Goal: Task Accomplishment & Management: Use online tool/utility

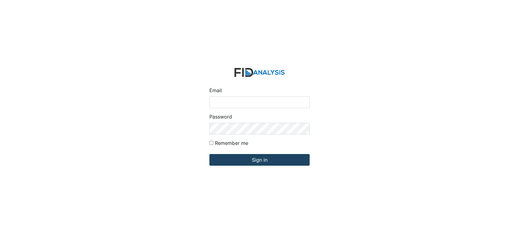
type input "[EMAIL_ADDRESS][DOMAIN_NAME]"
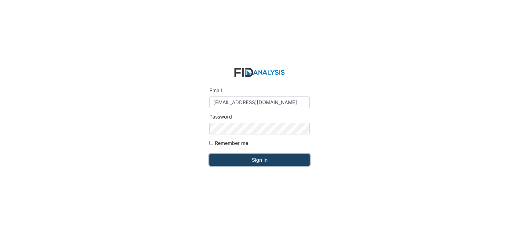
click at [251, 160] on input "Sign in" at bounding box center [259, 160] width 100 height 12
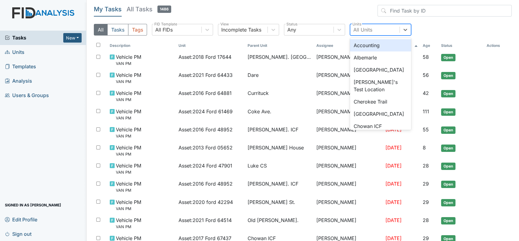
click at [379, 29] on div "All Units" at bounding box center [374, 29] width 49 height 11
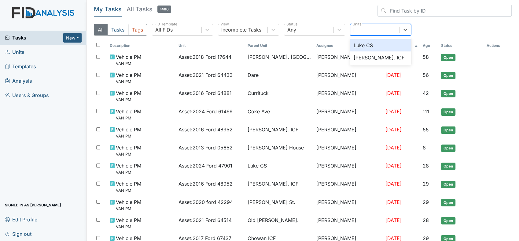
type input "lu"
click at [366, 56] on div "[PERSON_NAME]. ICF" at bounding box center [380, 57] width 61 height 12
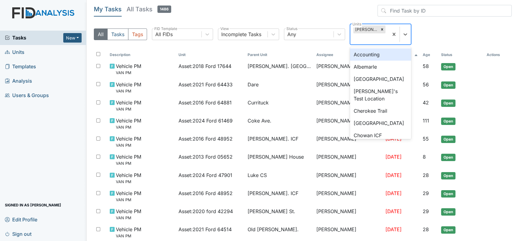
click at [364, 27] on div "[PERSON_NAME]. ICF" at bounding box center [365, 29] width 25 height 8
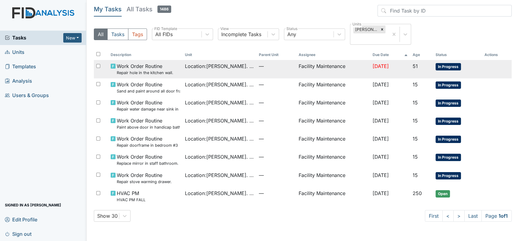
click at [144, 70] on small "Repair hole in the kitchen wall." at bounding box center [145, 73] width 57 height 6
click at [144, 69] on span "Work Order Routine Repair hole in the kitchen wall." at bounding box center [145, 68] width 57 height 13
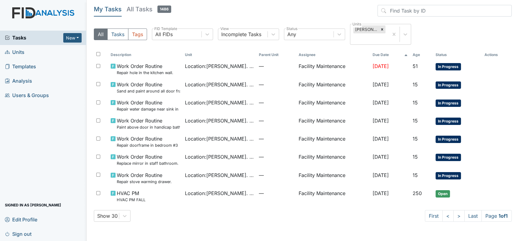
drag, startPoint x: 144, startPoint y: 69, endPoint x: 132, endPoint y: 42, distance: 29.4
click at [132, 42] on div "All Tasks Tags All FIDs FID Template Incomplete Tasks View Any Status Luke St. …" at bounding box center [303, 37] width 418 height 26
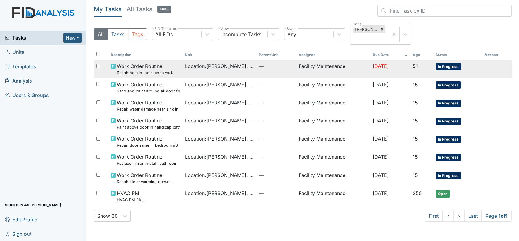
click at [145, 65] on span "Work Order Routine Repair hole in the kitchen wall." at bounding box center [145, 68] width 57 height 13
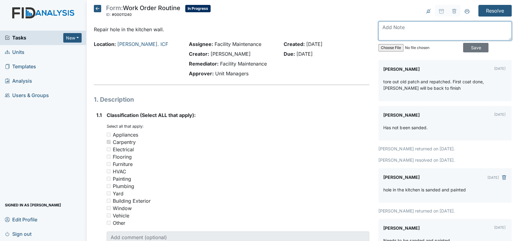
click at [391, 30] on textarea at bounding box center [445, 30] width 133 height 19
type textarea "the hole in the kitchen is repair"
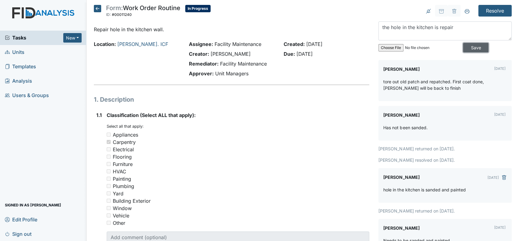
click at [463, 44] on input "Save" at bounding box center [475, 47] width 25 height 9
click at [486, 7] on input "Resolve" at bounding box center [495, 11] width 33 height 12
click at [487, 8] on input "Resolve" at bounding box center [495, 11] width 33 height 12
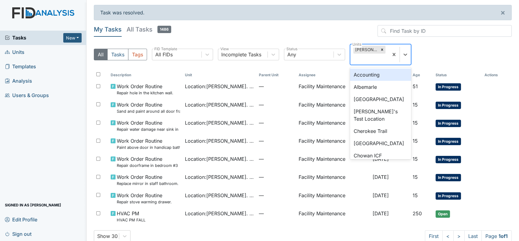
click at [360, 47] on div "[PERSON_NAME]. ICF" at bounding box center [365, 50] width 25 height 8
click at [362, 49] on div "[PERSON_NAME]. ICF" at bounding box center [365, 50] width 25 height 8
click at [361, 49] on div "[PERSON_NAME]. ICF" at bounding box center [365, 50] width 25 height 8
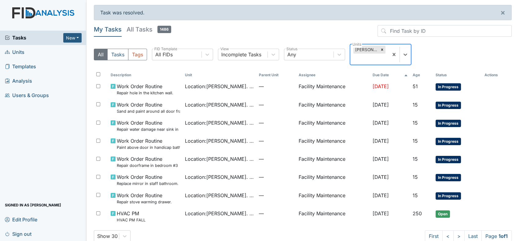
click at [361, 49] on div "[PERSON_NAME]. ICF" at bounding box center [365, 50] width 25 height 8
click at [360, 46] on div "[PERSON_NAME]. ICF" at bounding box center [365, 50] width 25 height 8
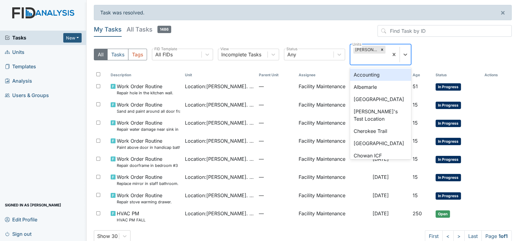
click at [360, 46] on div "[PERSON_NAME]. ICF" at bounding box center [365, 50] width 25 height 8
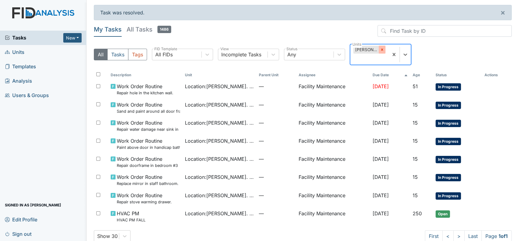
click at [382, 49] on icon at bounding box center [382, 50] width 2 height 2
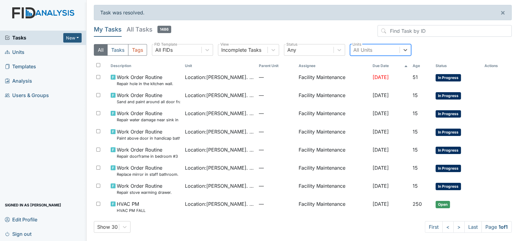
click at [358, 44] on div "All Units" at bounding box center [374, 49] width 49 height 11
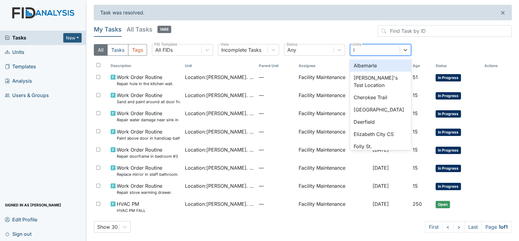
type input "lu"
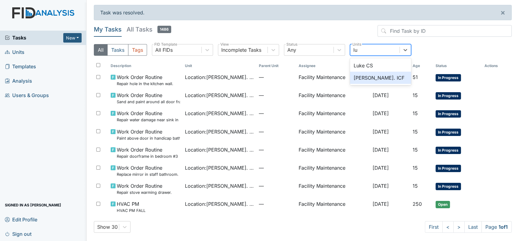
click at [361, 77] on div "[PERSON_NAME]. ICF" at bounding box center [380, 78] width 61 height 12
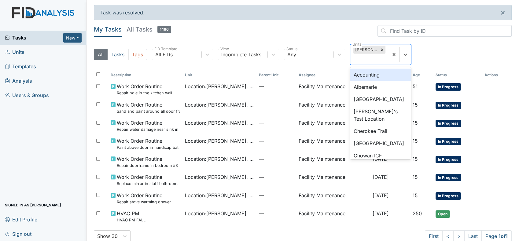
click at [362, 48] on div "[PERSON_NAME]. ICF" at bounding box center [365, 50] width 25 height 8
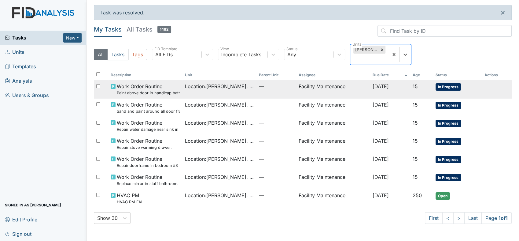
click at [135, 91] on small "Paint above door in handicap bathroom." at bounding box center [148, 93] width 63 height 6
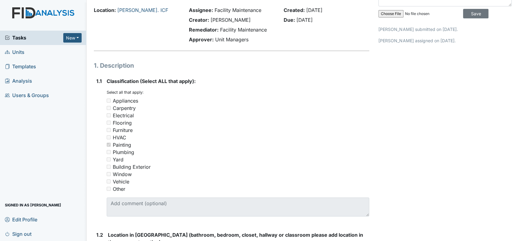
scroll to position [7, 0]
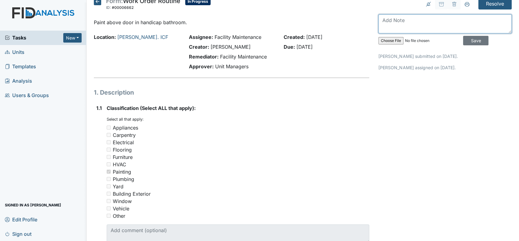
click at [384, 22] on textarea at bounding box center [445, 23] width 133 height 19
type textarea "paint above door is done"
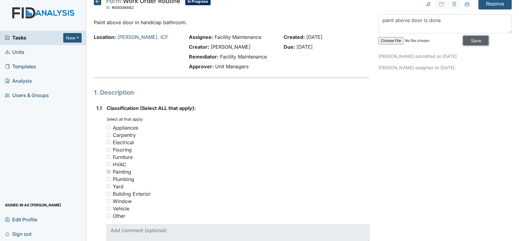
click at [463, 42] on input "Save" at bounding box center [475, 40] width 25 height 9
click at [489, 3] on input "Resolve" at bounding box center [495, 4] width 33 height 12
click at [489, 8] on input "Resolve" at bounding box center [495, 4] width 33 height 12
click at [490, 2] on input "Resolve" at bounding box center [495, 4] width 33 height 12
click at [481, 2] on input "Resolve" at bounding box center [495, 4] width 33 height 12
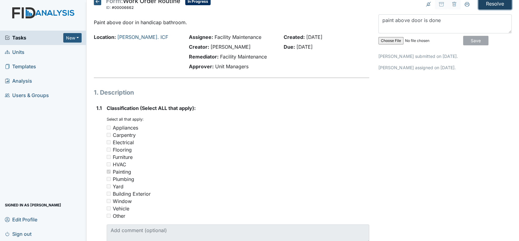
click at [484, 1] on input "Resolve" at bounding box center [495, 4] width 33 height 12
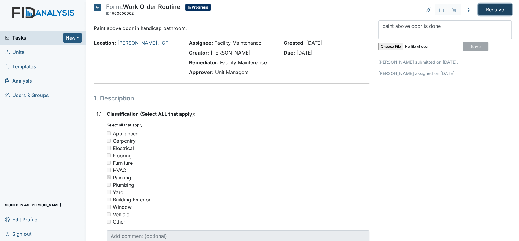
scroll to position [0, 0]
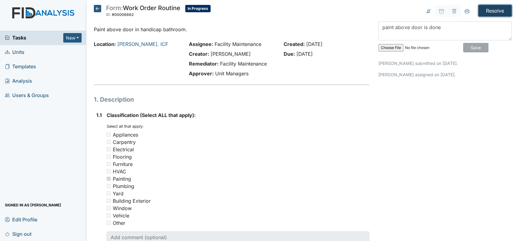
click at [495, 8] on input "Resolve" at bounding box center [495, 11] width 33 height 12
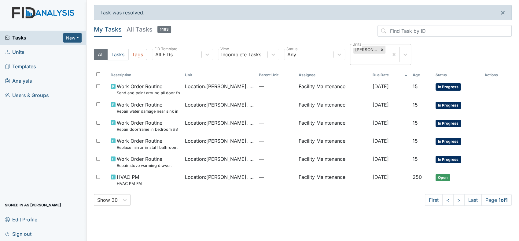
click at [320, 27] on header "My Tasks All Tasks 1483" at bounding box center [303, 32] width 418 height 14
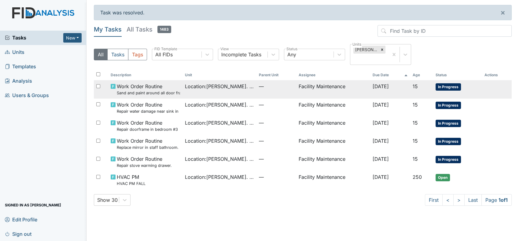
click at [160, 88] on span "Work Order Routine Sand and paint around all door frames" at bounding box center [148, 89] width 63 height 13
click at [144, 86] on span "Work Order Routine Sand and paint around all door frames" at bounding box center [148, 89] width 63 height 13
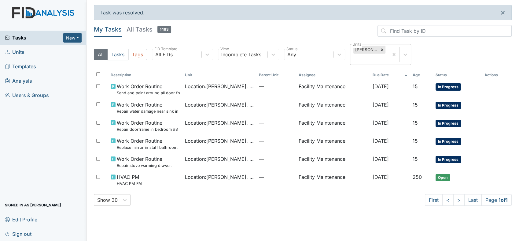
drag, startPoint x: 144, startPoint y: 86, endPoint x: 139, endPoint y: 64, distance: 21.9
click at [139, 64] on div "All Tasks Tags All FIDs FID Template Incomplete Tasks View Any Status Luke St. …" at bounding box center [303, 57] width 418 height 26
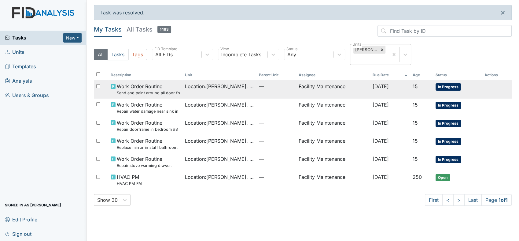
click at [153, 90] on small "Sand and paint around all door frames" at bounding box center [148, 93] width 63 height 6
